Goal: Task Accomplishment & Management: Use online tool/utility

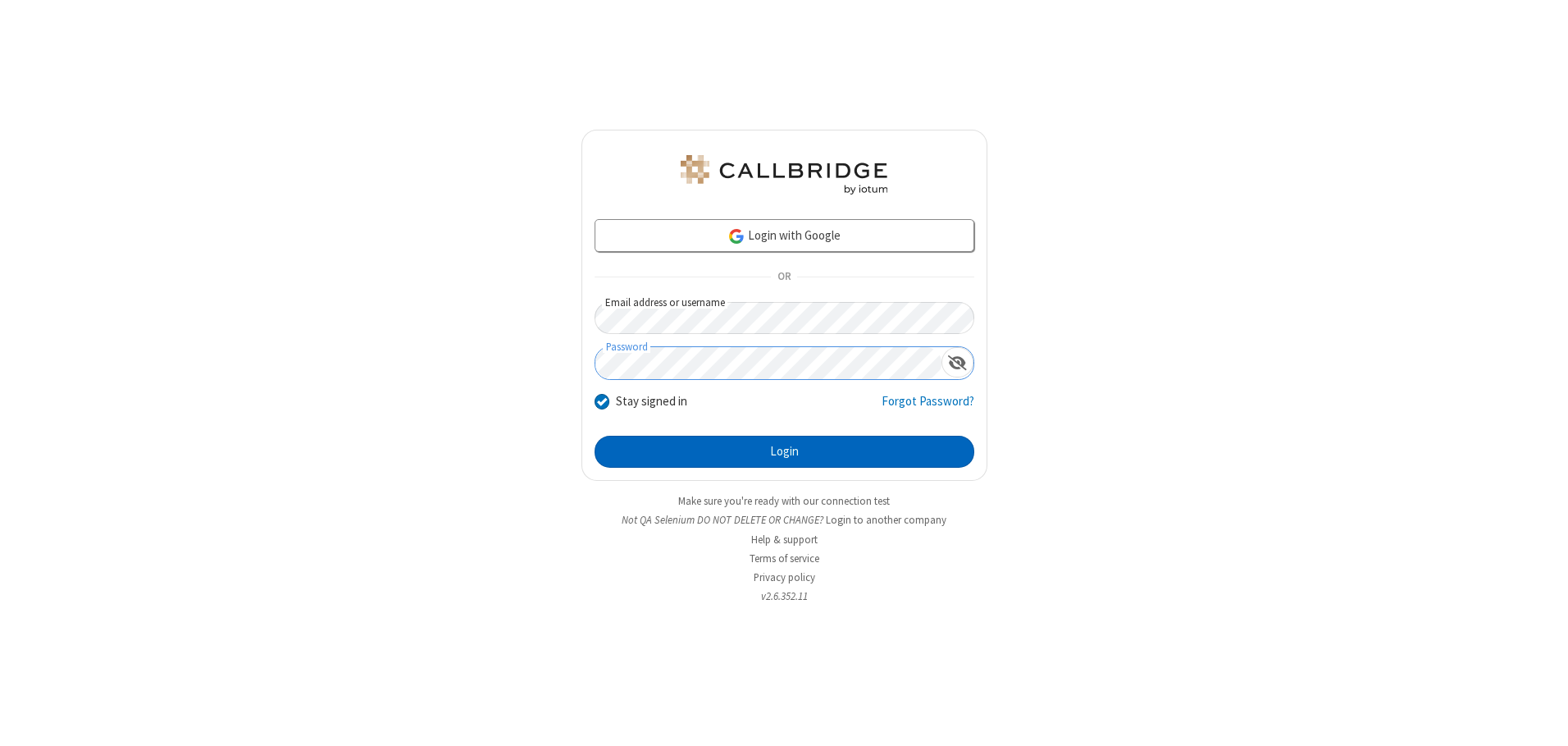
click at [784, 451] on button "Login" at bounding box center [784, 452] width 380 height 33
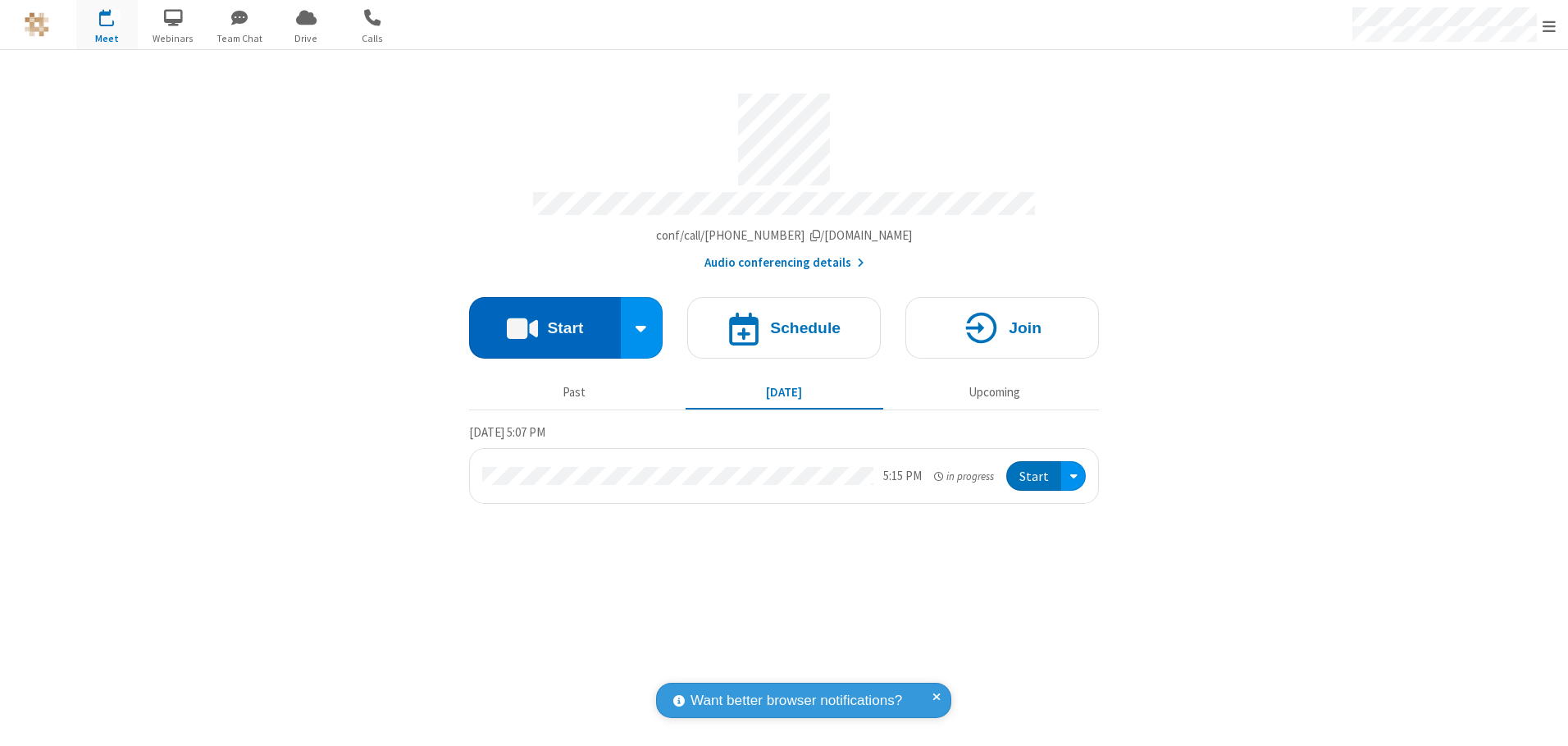
click at [544, 322] on button "Start" at bounding box center [545, 328] width 152 height 62
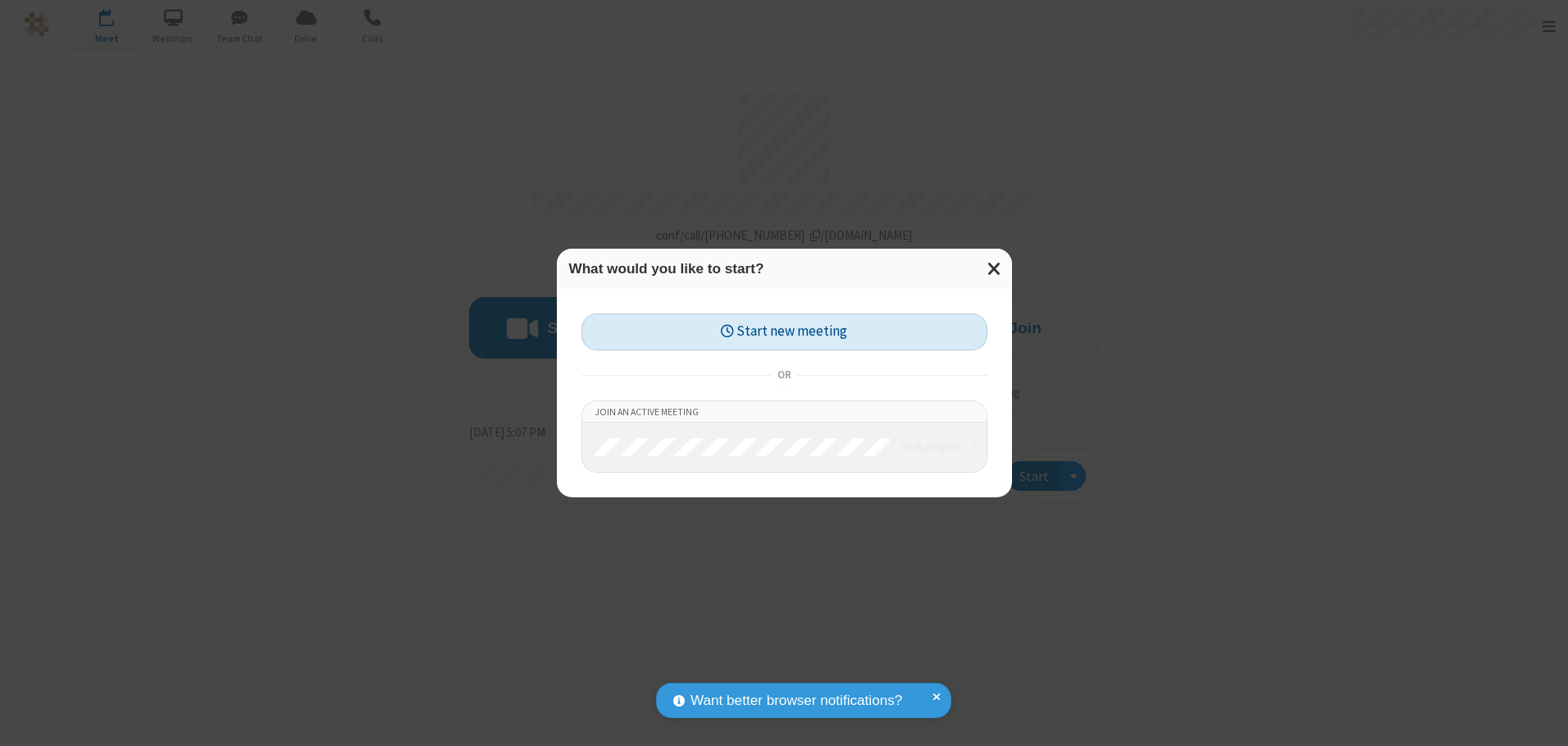
click at [784, 332] on button "Start new meeting" at bounding box center [784, 332] width 406 height 37
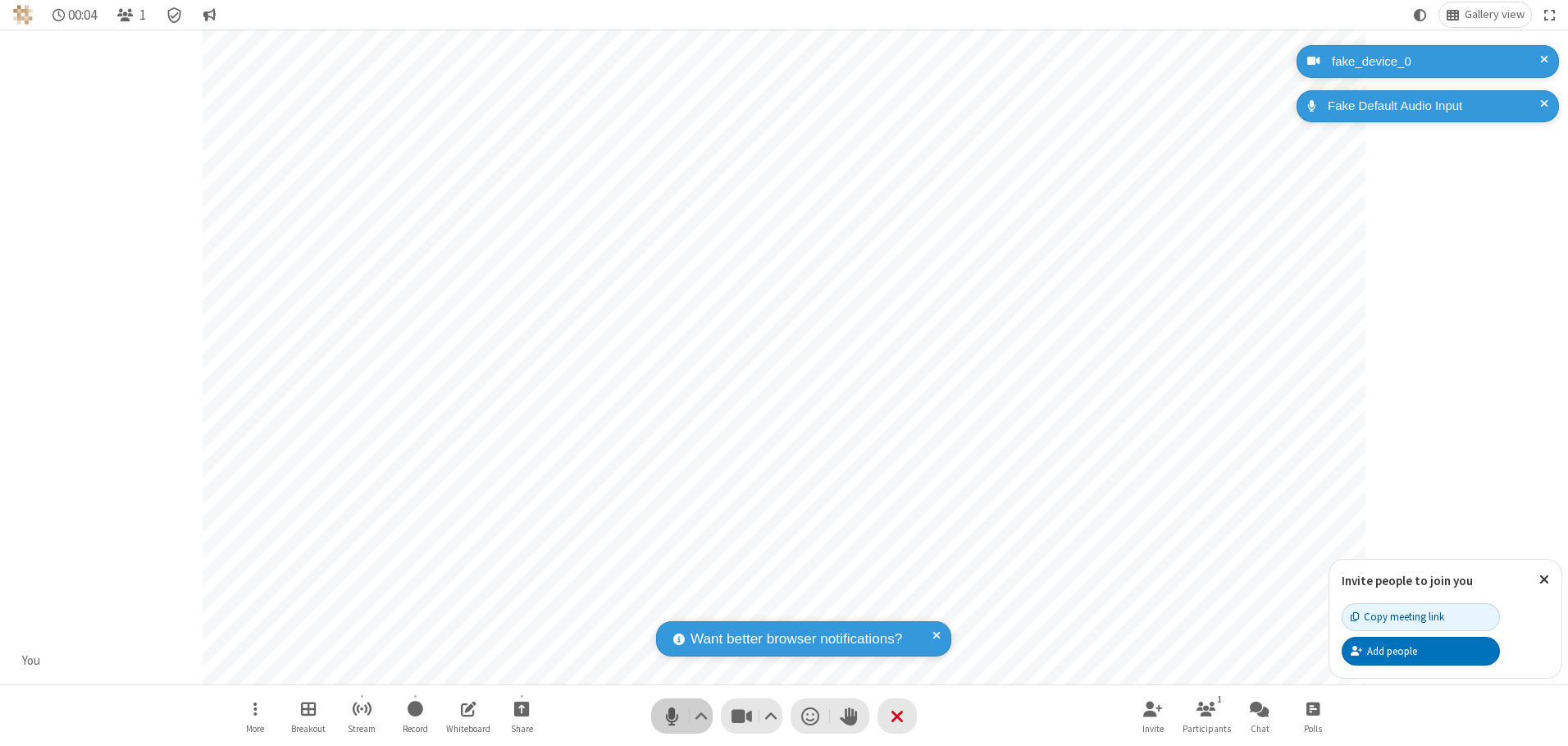
click at [671, 715] on span "Mute (Alt+A)" at bounding box center [671, 716] width 24 height 23
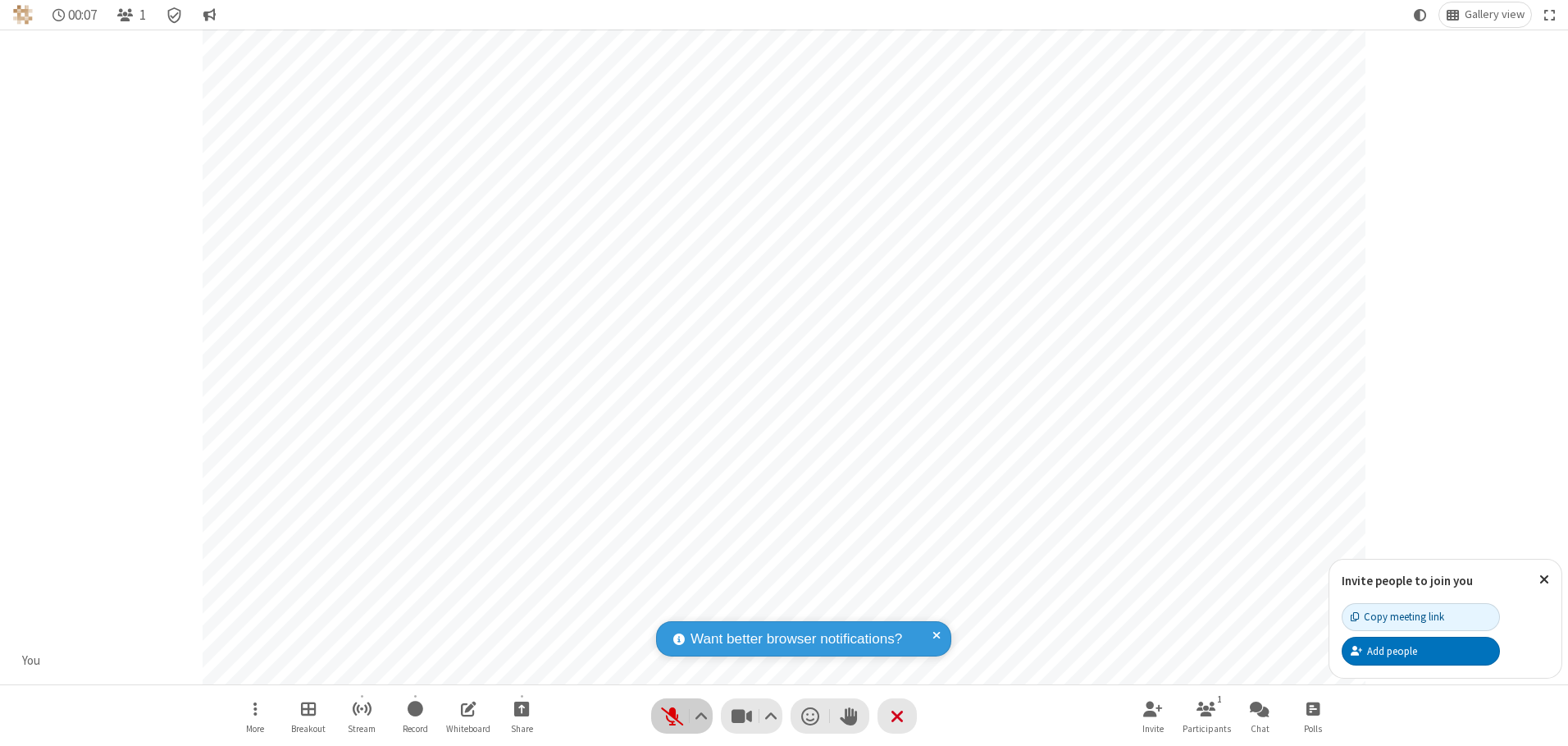
click at [671, 715] on span "Unmute (Alt+A)" at bounding box center [671, 716] width 24 height 23
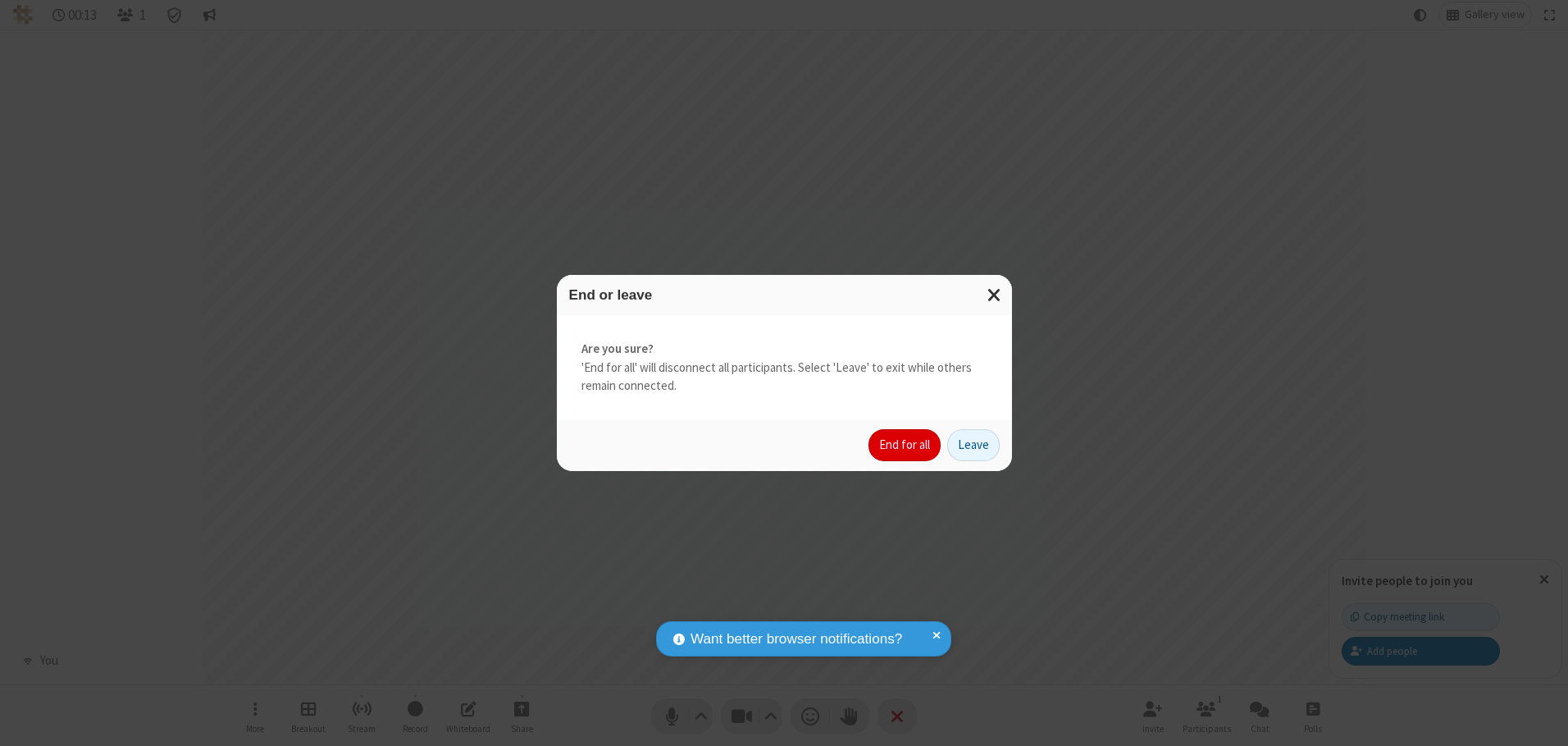
click at [905, 444] on button "End for all" at bounding box center [904, 445] width 72 height 33
